Goal: Task Accomplishment & Management: Manage account settings

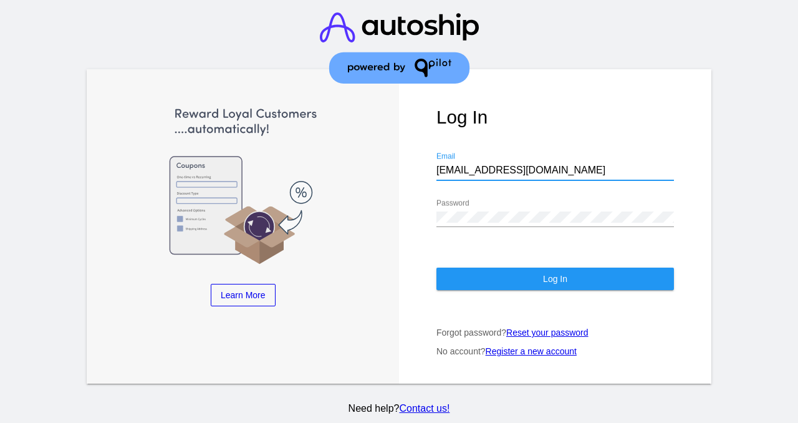
click at [634, 271] on button "Log In" at bounding box center [556, 279] width 238 height 22
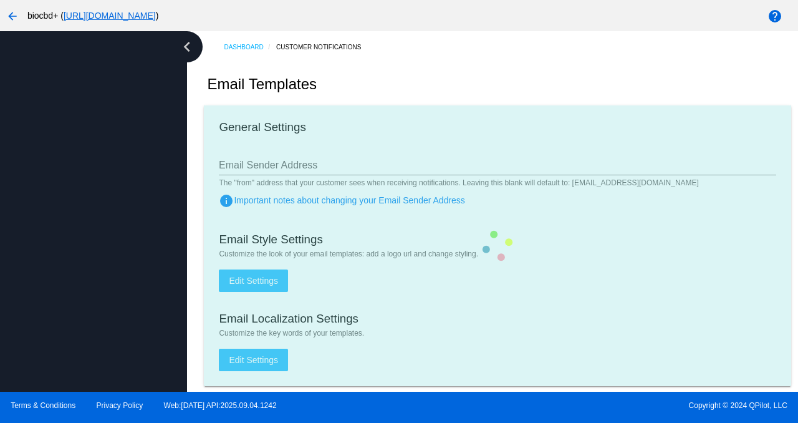
type input "[EMAIL_ADDRESS][DOMAIN_NAME]"
checkbox input "true"
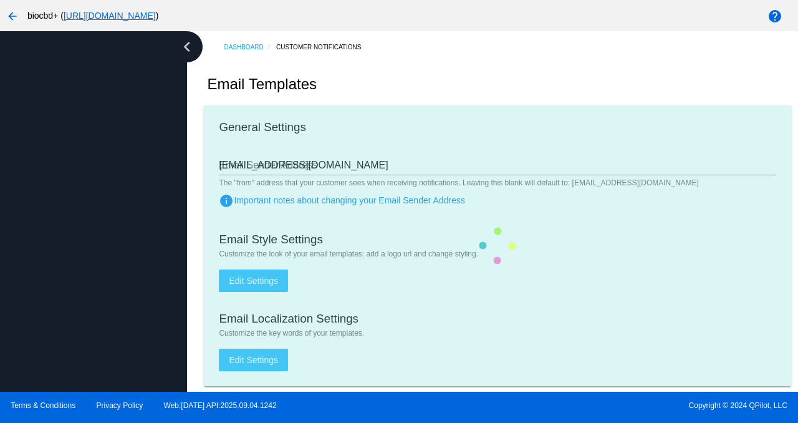
type input "[PERSON_NAME][EMAIL_ADDRESS][DOMAIN_NAME]"
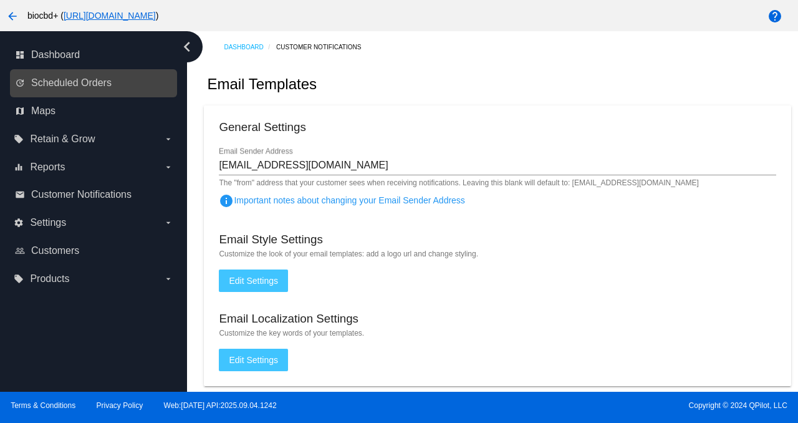
click at [124, 77] on link "update Scheduled Orders" at bounding box center [94, 83] width 158 height 20
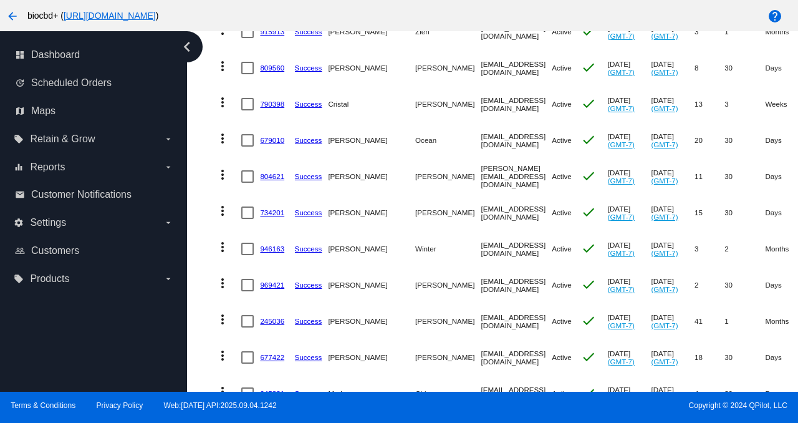
scroll to position [122, 0]
